Goal: Check status: Check status

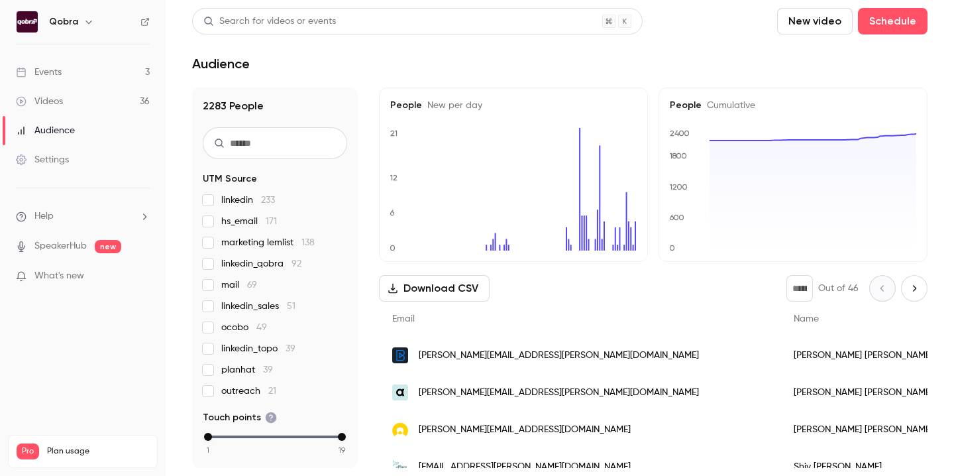
click at [61, 74] on div "Events" at bounding box center [39, 72] width 46 height 13
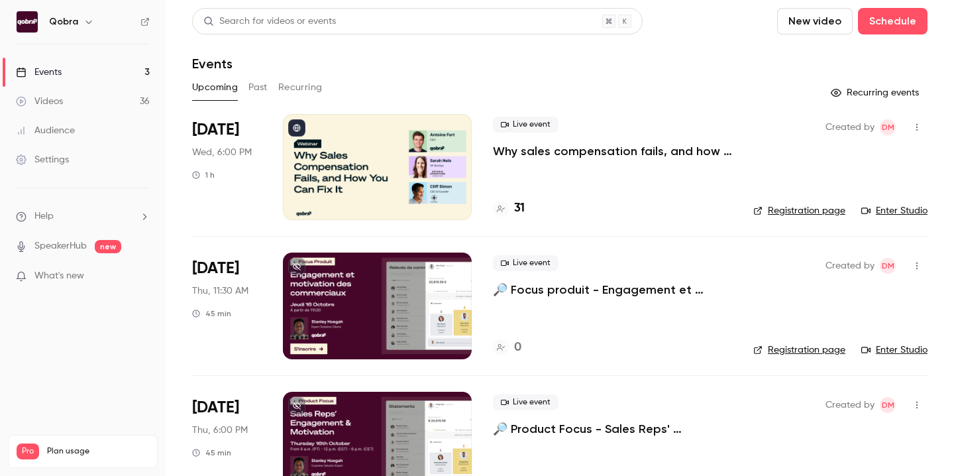
click at [356, 157] on div at bounding box center [377, 167] width 189 height 106
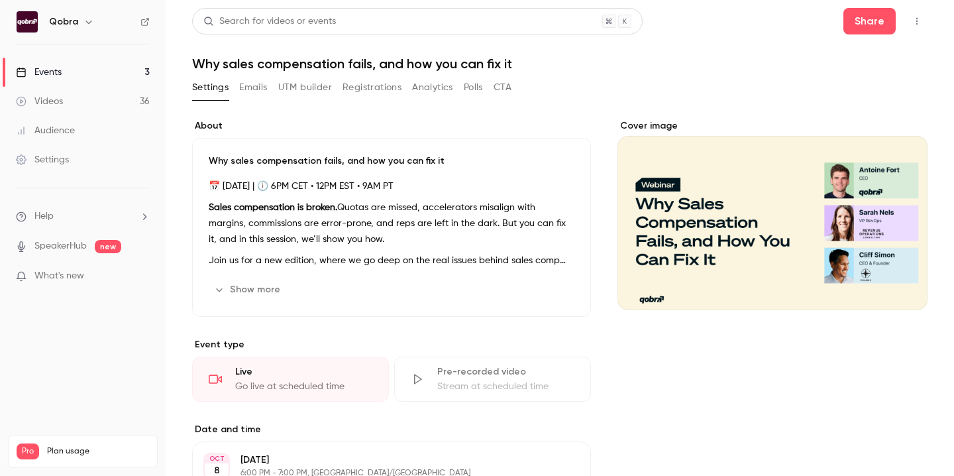
click at [370, 87] on button "Registrations" at bounding box center [371, 87] width 59 height 21
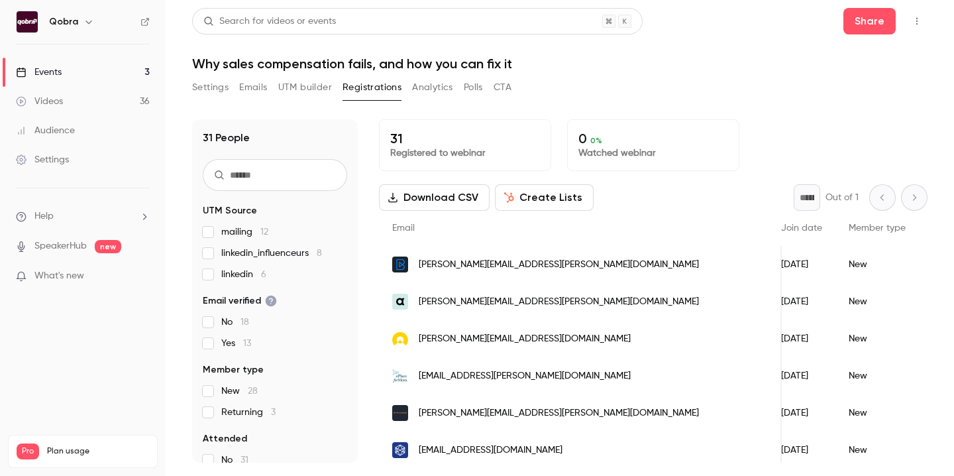
scroll to position [0, 154]
